Goal: Transaction & Acquisition: Purchase product/service

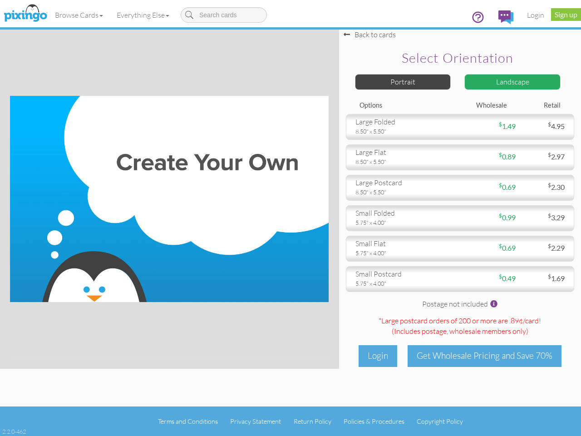
click at [290, 218] on img at bounding box center [169, 199] width 319 height 206
click at [79, 15] on link "Browse Cards" at bounding box center [79, 15] width 62 height 23
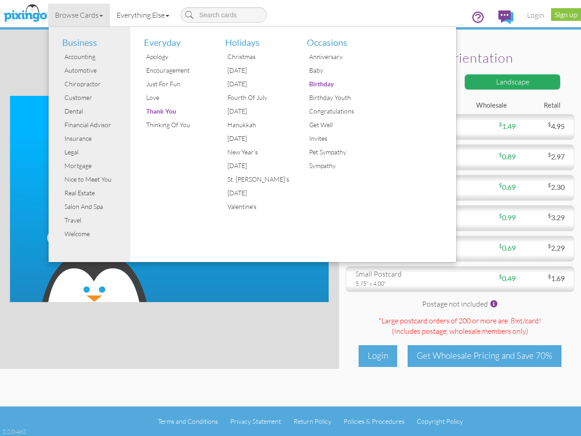
click at [145, 15] on link "Everything Else" at bounding box center [143, 15] width 66 height 23
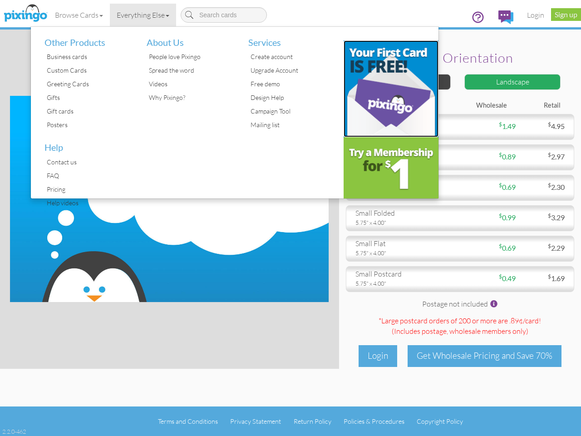
click at [403, 82] on img at bounding box center [391, 88] width 95 height 97
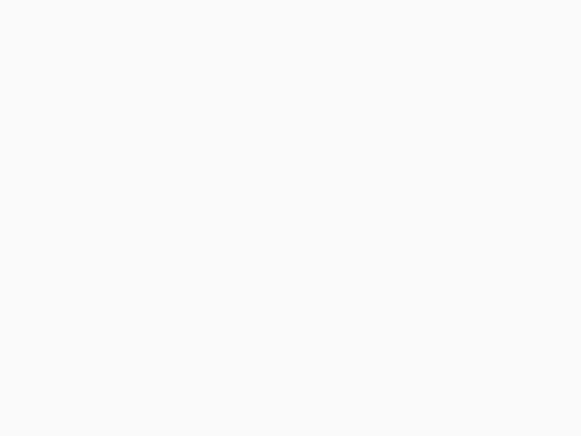
click at [512, 82] on body at bounding box center [290, 218] width 581 height 436
click at [460, 127] on body at bounding box center [290, 218] width 581 height 436
click at [460, 157] on body at bounding box center [290, 218] width 581 height 436
click at [460, 187] on body at bounding box center [290, 218] width 581 height 436
click at [460, 218] on body at bounding box center [290, 218] width 581 height 436
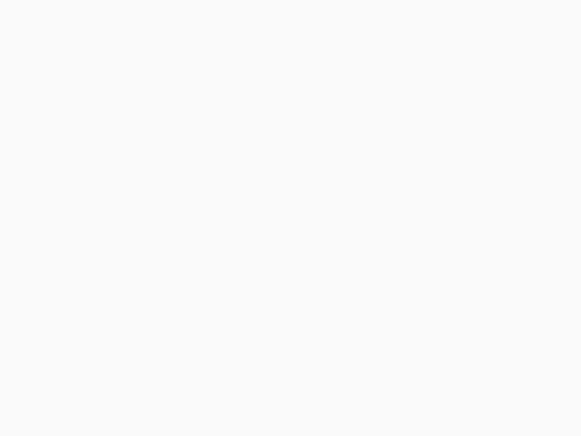
click at [460, 248] on body at bounding box center [290, 218] width 581 height 436
